Goal: Task Accomplishment & Management: Manage account settings

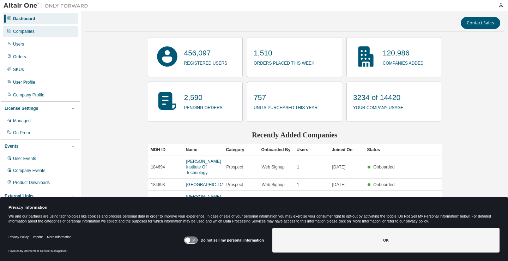
click at [21, 33] on div "Companies" at bounding box center [24, 32] width 22 height 6
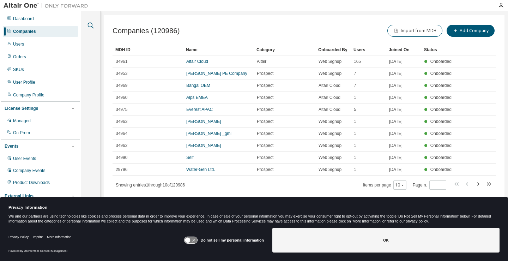
click at [88, 25] on icon "button" at bounding box center [90, 25] width 8 height 8
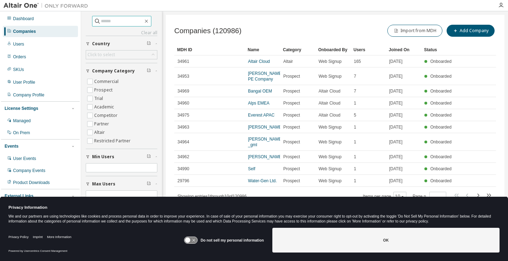
click at [127, 21] on input "text" at bounding box center [122, 21] width 42 height 7
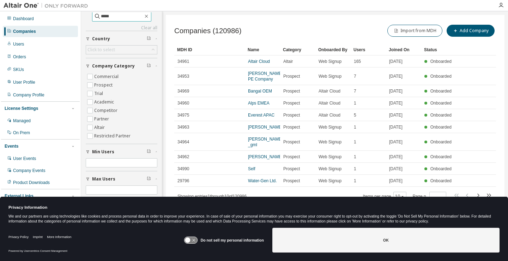
type input "*****"
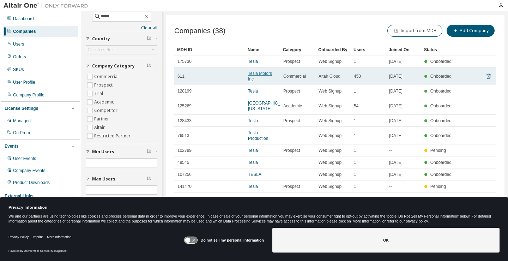
click at [259, 71] on link "Tesla Motors Inc" at bounding box center [260, 76] width 24 height 11
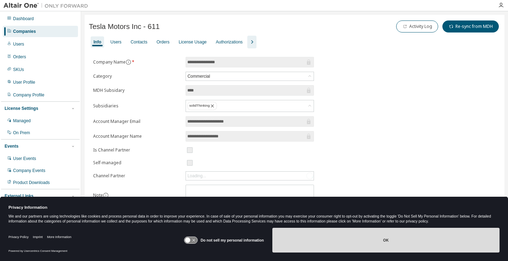
click at [360, 240] on button "OK" at bounding box center [386, 240] width 227 height 25
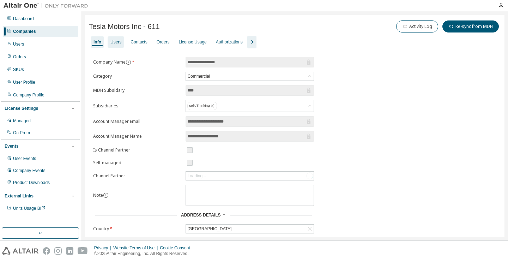
drag, startPoint x: 127, startPoint y: 42, endPoint x: 121, endPoint y: 42, distance: 6.4
click at [127, 42] on div "Info Users Contacts Orders License Usage Authorizations" at bounding box center [295, 42] width 412 height 13
click at [121, 42] on div "Users" at bounding box center [115, 42] width 11 height 6
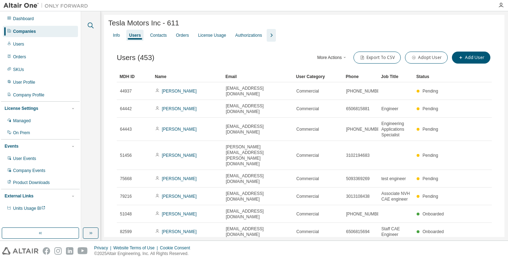
click at [88, 24] on icon "button" at bounding box center [90, 25] width 8 height 8
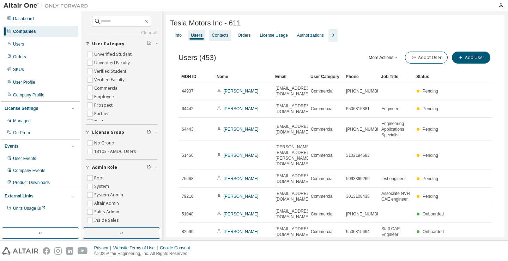
drag, startPoint x: 445, startPoint y: 41, endPoint x: 232, endPoint y: 32, distance: 212.7
click at [445, 41] on div "Info Users Contacts Orders License Usage Authorizations" at bounding box center [335, 35] width 330 height 13
click at [337, 39] on icon "button" at bounding box center [333, 35] width 8 height 8
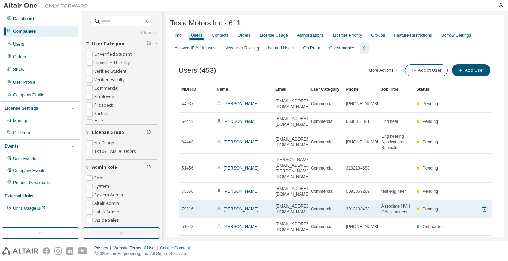
scroll to position [66, 0]
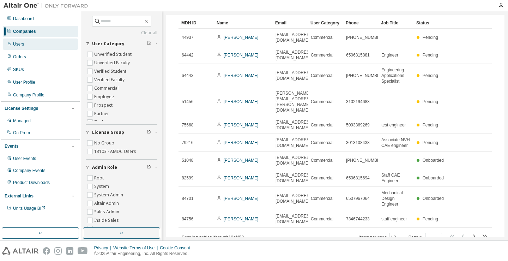
click at [32, 47] on div "Users" at bounding box center [40, 43] width 75 height 11
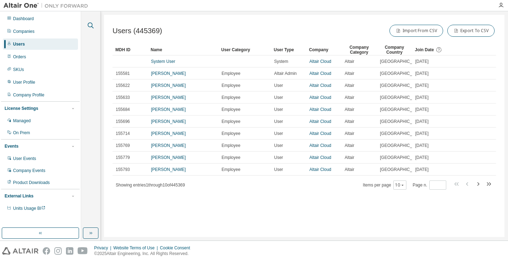
click at [92, 24] on icon "button" at bounding box center [91, 26] width 6 height 6
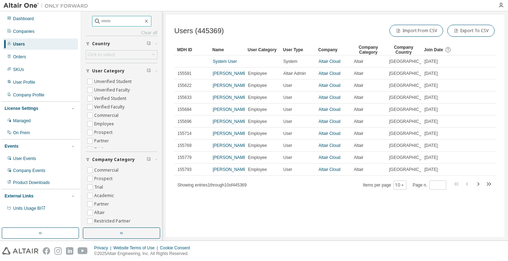
click at [101, 21] on input "text" at bounding box center [122, 21] width 42 height 7
type input "**********"
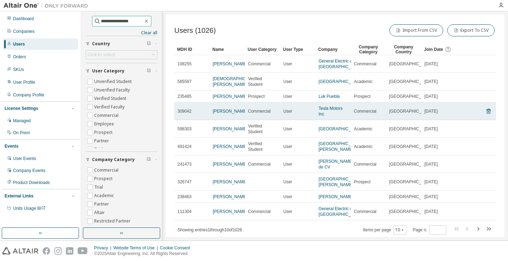
scroll to position [56, 0]
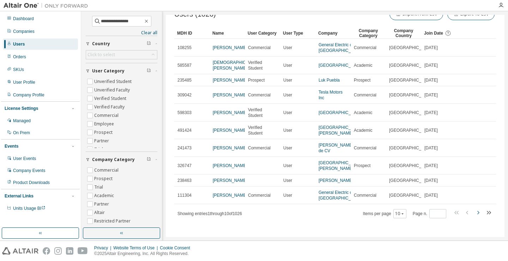
click at [474, 213] on icon "button" at bounding box center [478, 212] width 8 height 8
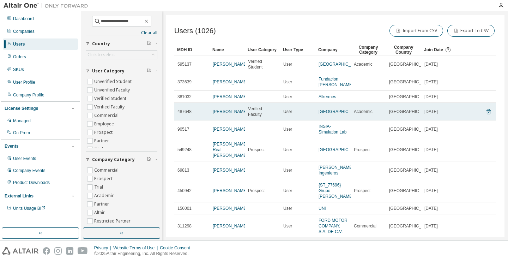
scroll to position [45, 0]
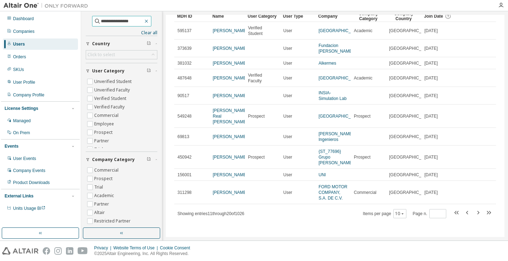
click at [149, 19] on icon "button" at bounding box center [147, 21] width 6 height 6
type input "*"
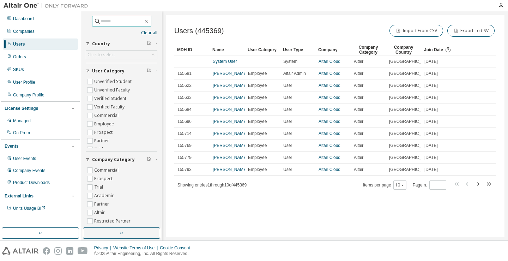
scroll to position [28, 0]
click at [130, 21] on input "text" at bounding box center [122, 21] width 42 height 7
paste input "**********"
click at [100, 22] on input "**********" at bounding box center [121, 21] width 47 height 7
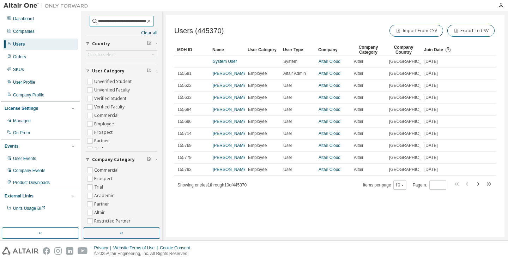
scroll to position [0, 0]
drag, startPoint x: 105, startPoint y: 20, endPoint x: -14, endPoint y: 7, distance: 120.1
click at [0, 7] on html "**********" at bounding box center [254, 130] width 508 height 261
type input "**********"
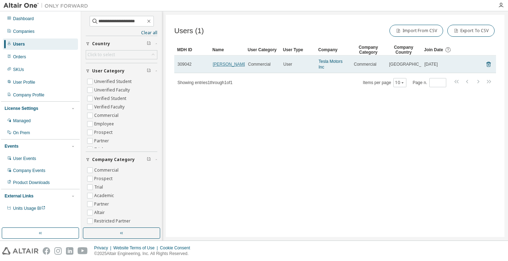
click at [220, 62] on link "[PERSON_NAME]" at bounding box center [230, 64] width 35 height 5
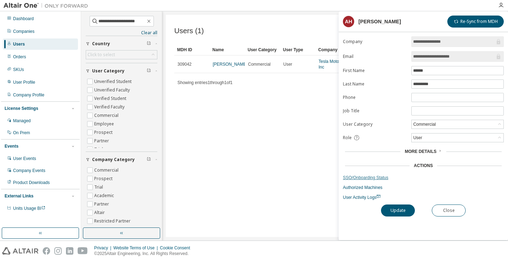
click at [380, 177] on link "SSO/Onboarding Status" at bounding box center [423, 178] width 161 height 6
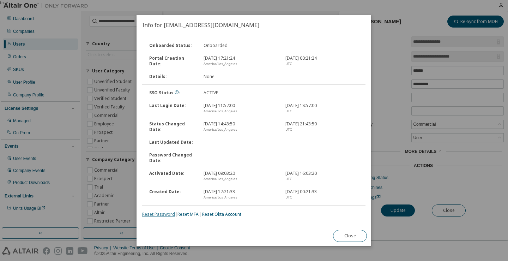
click at [167, 213] on link "Reset Password" at bounding box center [158, 214] width 33 height 6
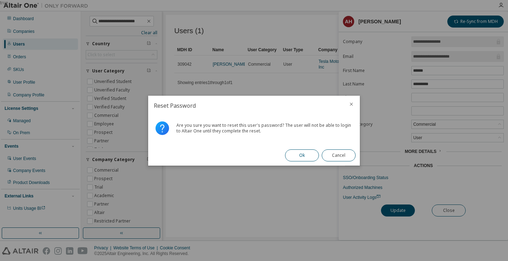
click at [307, 154] on button "Ok" at bounding box center [302, 155] width 34 height 12
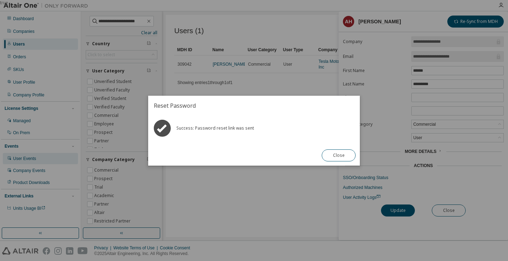
drag, startPoint x: 338, startPoint y: 156, endPoint x: 65, endPoint y: 153, distance: 273.3
click at [335, 156] on button "Close" at bounding box center [339, 155] width 34 height 12
